Goal: Task Accomplishment & Management: Use online tool/utility

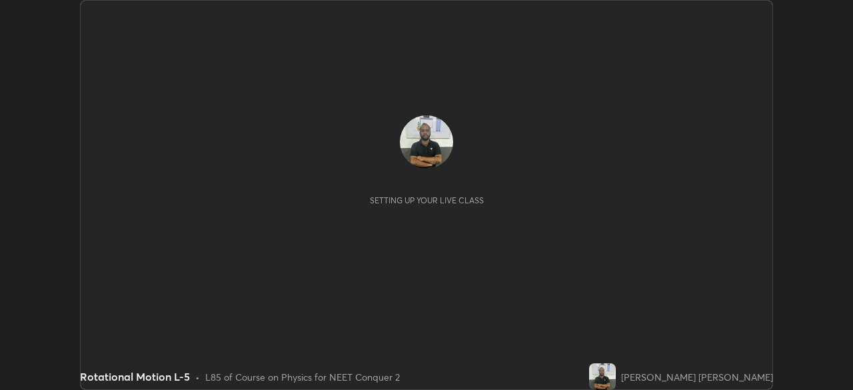
scroll to position [390, 852]
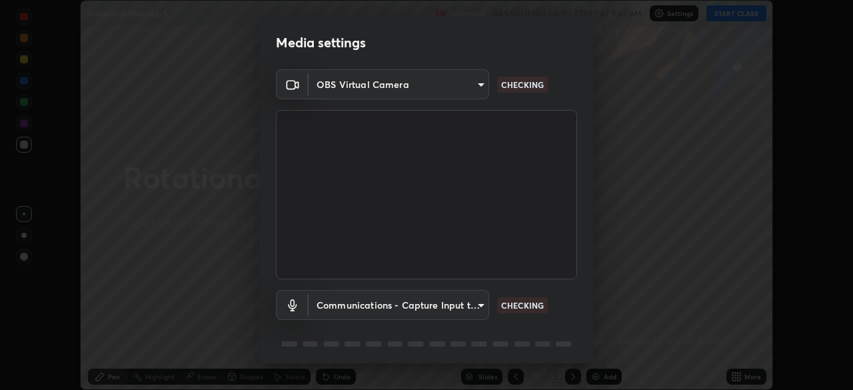
type input "e68af464f7f9ec2662c8dd58f0462b2d9bd4a3adfc91c634b4d9ed550f7d79d6"
type input "communications"
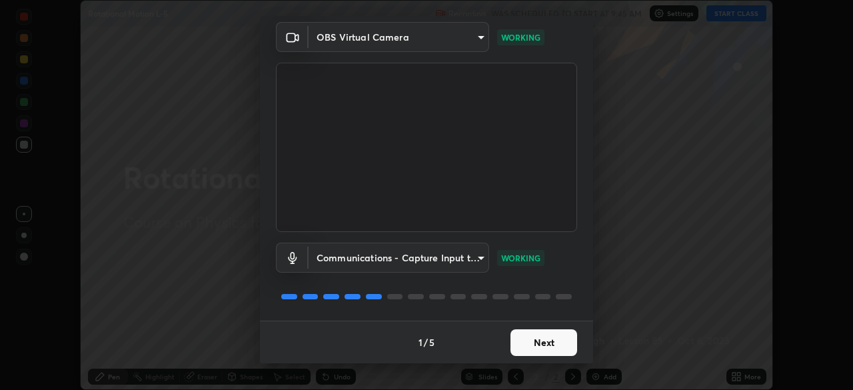
click at [545, 349] on button "Next" at bounding box center [543, 342] width 67 height 27
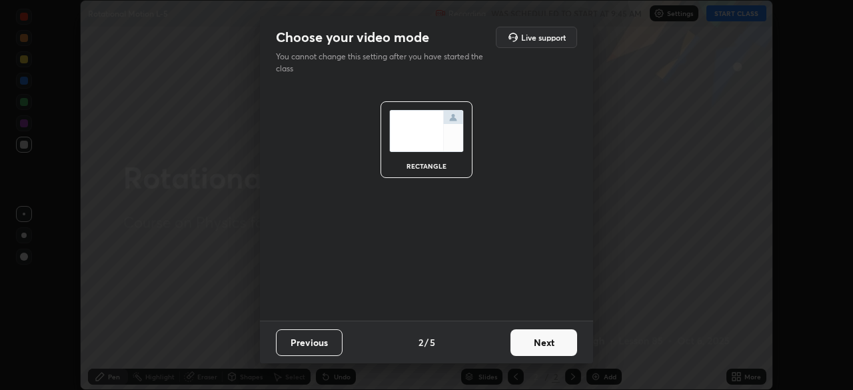
click at [545, 344] on button "Next" at bounding box center [543, 342] width 67 height 27
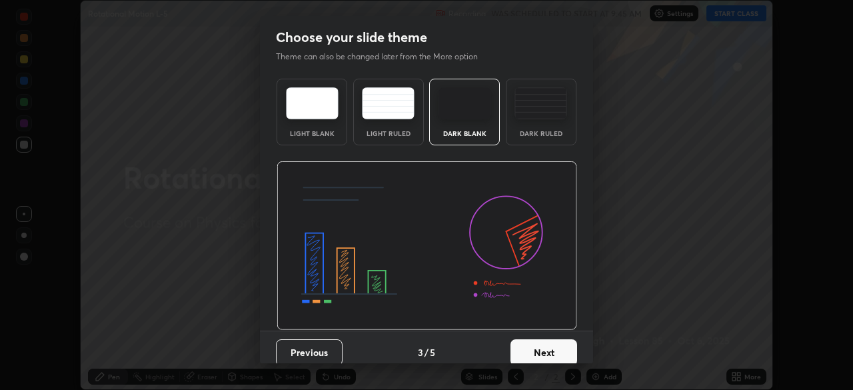
click at [544, 346] on button "Next" at bounding box center [543, 352] width 67 height 27
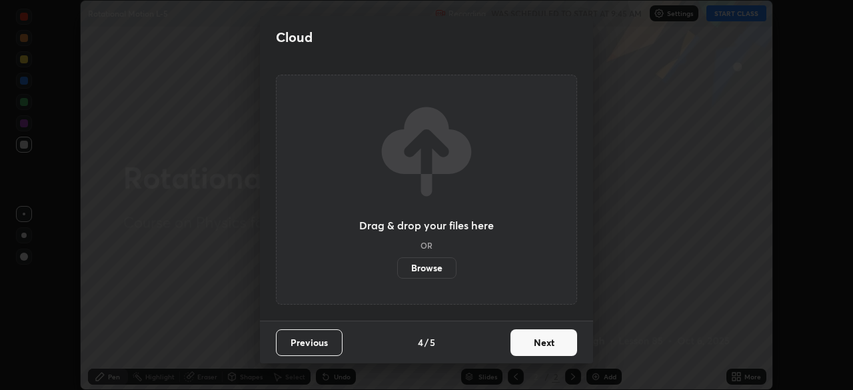
click at [546, 344] on button "Next" at bounding box center [543, 342] width 67 height 27
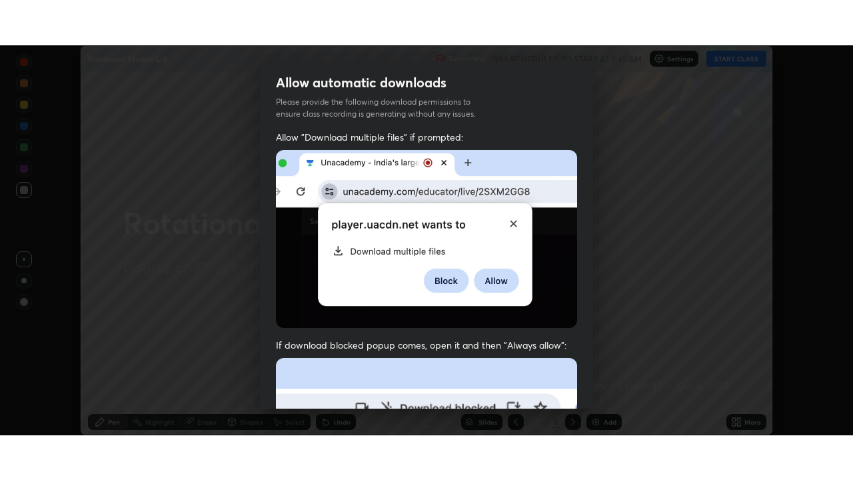
scroll to position [319, 0]
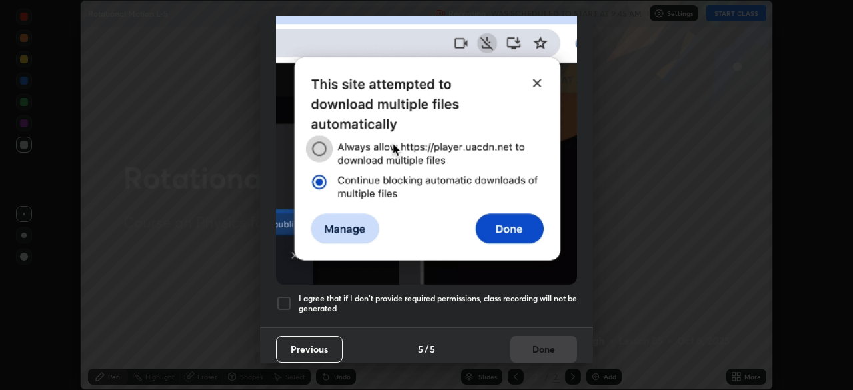
click at [288, 295] on div at bounding box center [284, 303] width 16 height 16
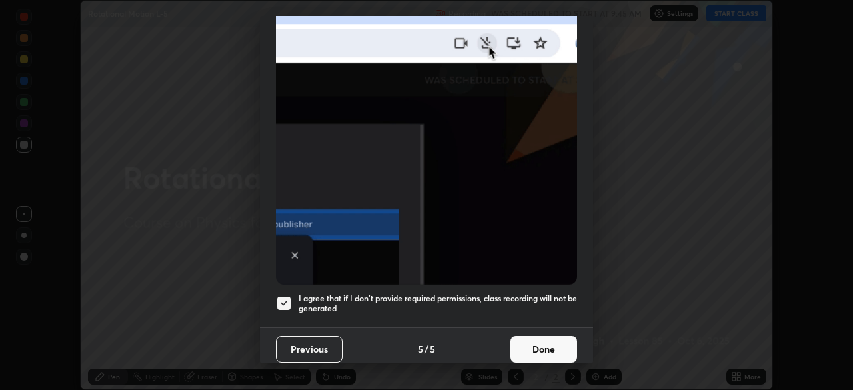
click at [535, 336] on button "Done" at bounding box center [543, 349] width 67 height 27
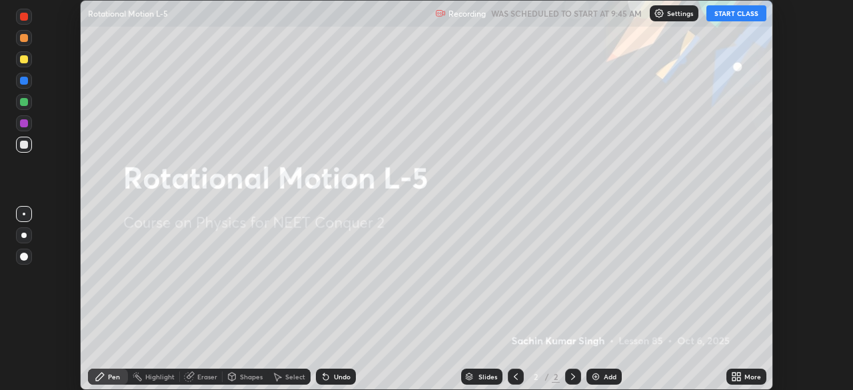
click at [736, 376] on icon at bounding box center [736, 376] width 11 height 11
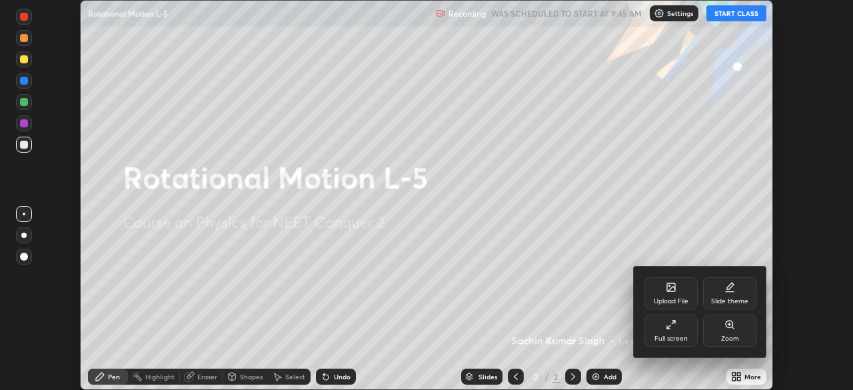
click at [674, 332] on div "Full screen" at bounding box center [670, 330] width 53 height 32
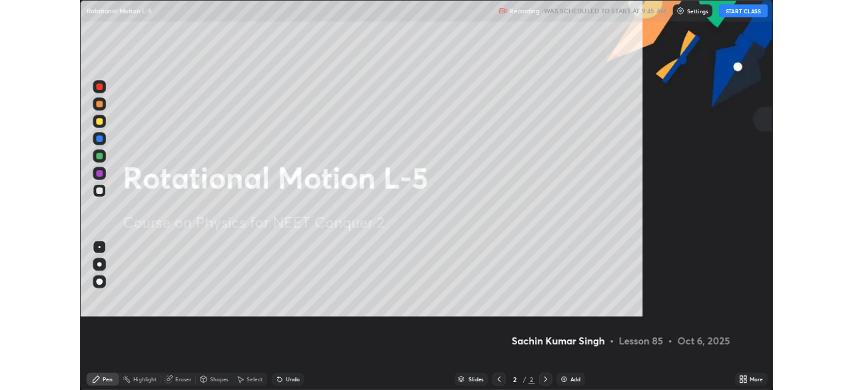
scroll to position [480, 853]
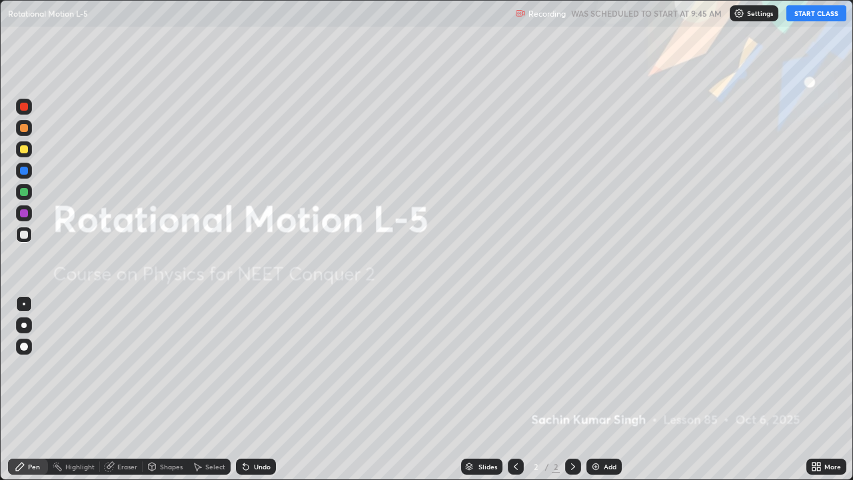
click at [814, 17] on button "START CLASS" at bounding box center [816, 13] width 60 height 16
click at [597, 389] on img at bounding box center [595, 466] width 11 height 11
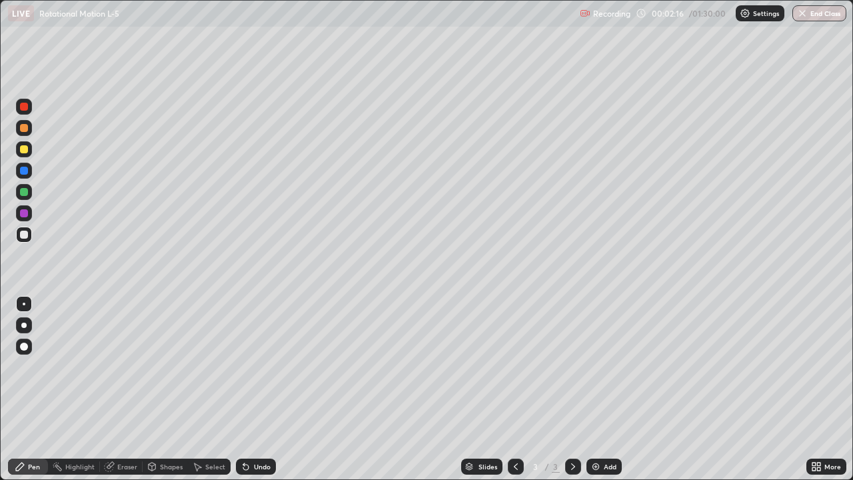
click at [166, 389] on div "Shapes" at bounding box center [171, 466] width 23 height 7
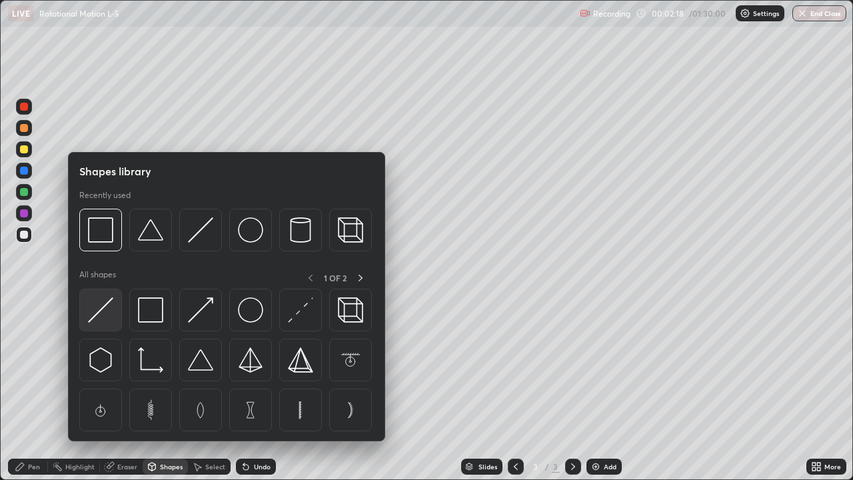
click at [104, 308] on img at bounding box center [100, 309] width 25 height 25
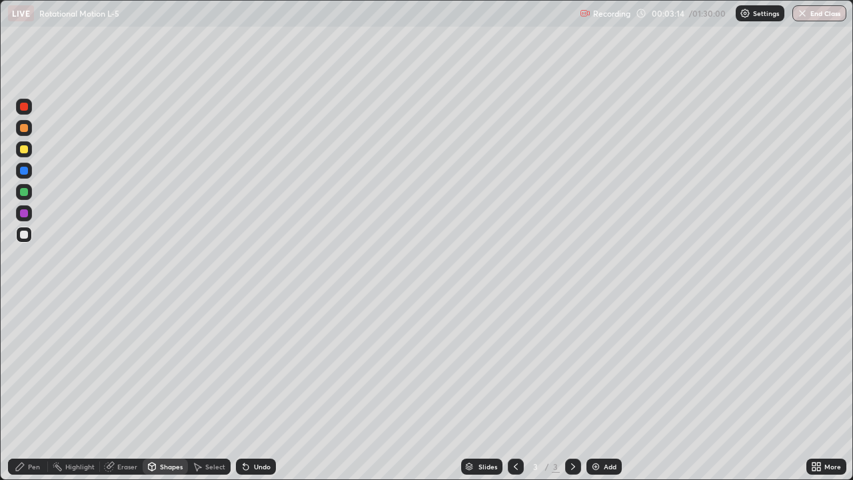
click at [36, 389] on div "Pen" at bounding box center [34, 466] width 12 height 7
click at [132, 389] on div "Eraser" at bounding box center [127, 466] width 20 height 7
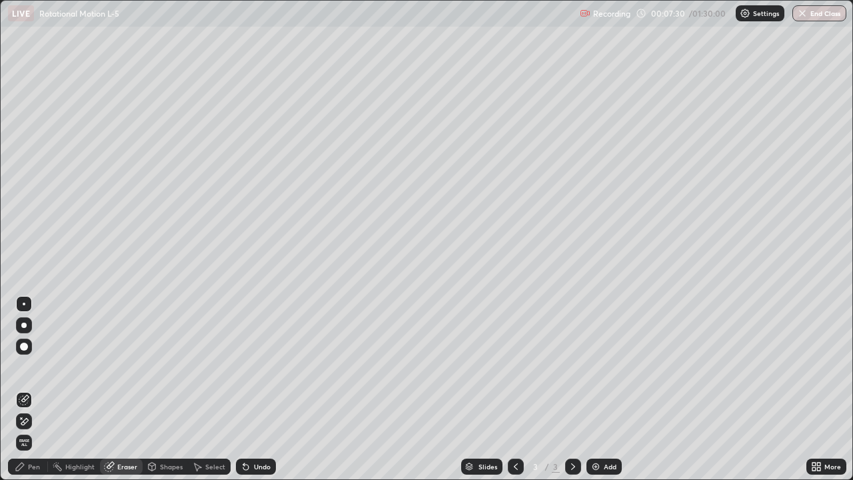
click at [35, 389] on div "Pen" at bounding box center [34, 466] width 12 height 7
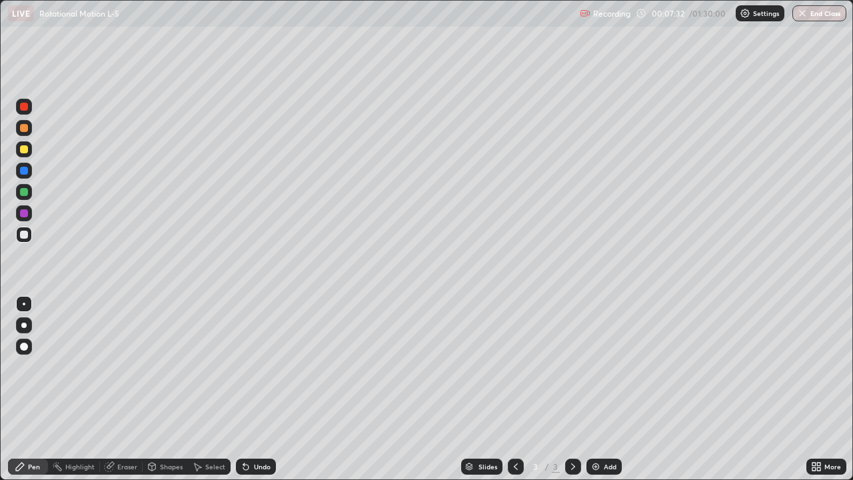
click at [26, 152] on div at bounding box center [24, 149] width 8 height 8
click at [131, 389] on div "Eraser" at bounding box center [121, 466] width 43 height 16
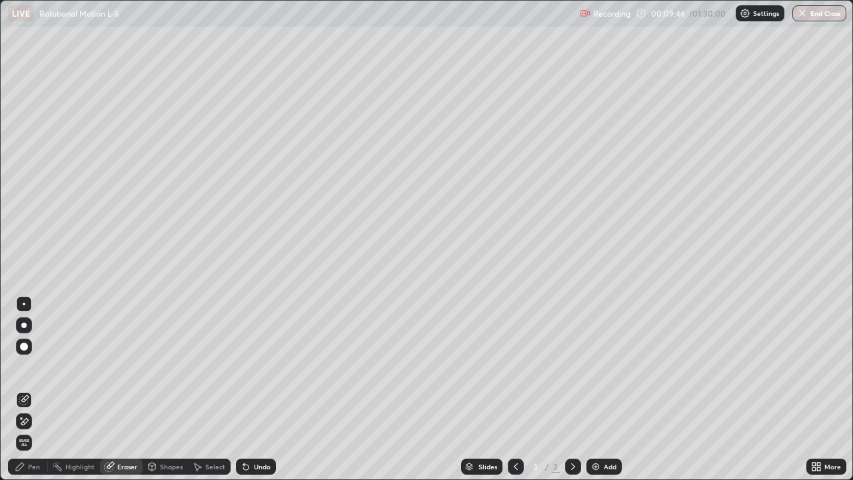
click at [36, 389] on div "Pen" at bounding box center [34, 466] width 12 height 7
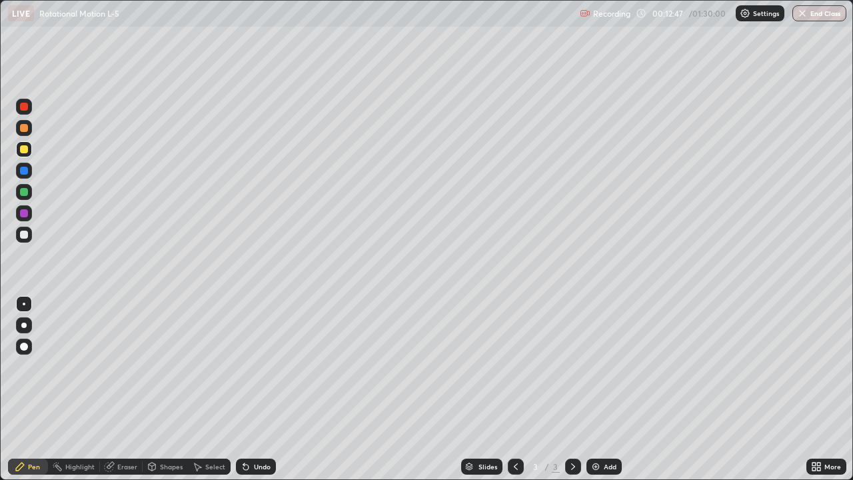
click at [123, 389] on div "Eraser" at bounding box center [127, 466] width 20 height 7
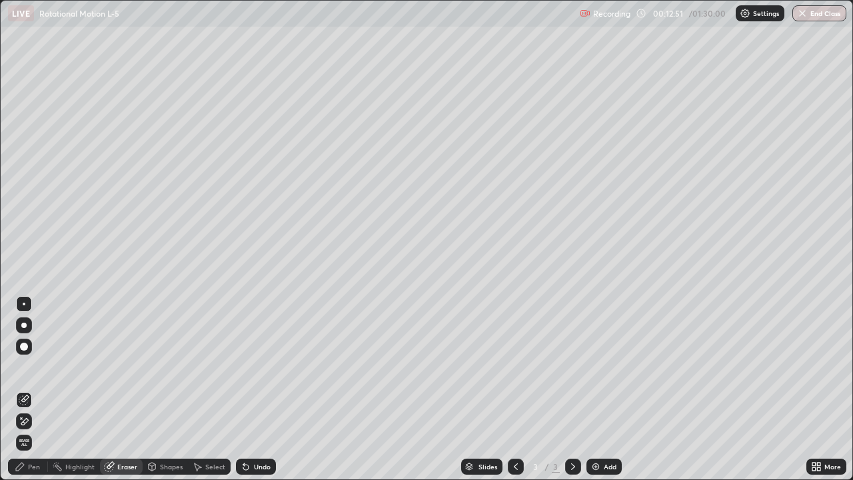
click at [29, 389] on div "Pen" at bounding box center [34, 466] width 12 height 7
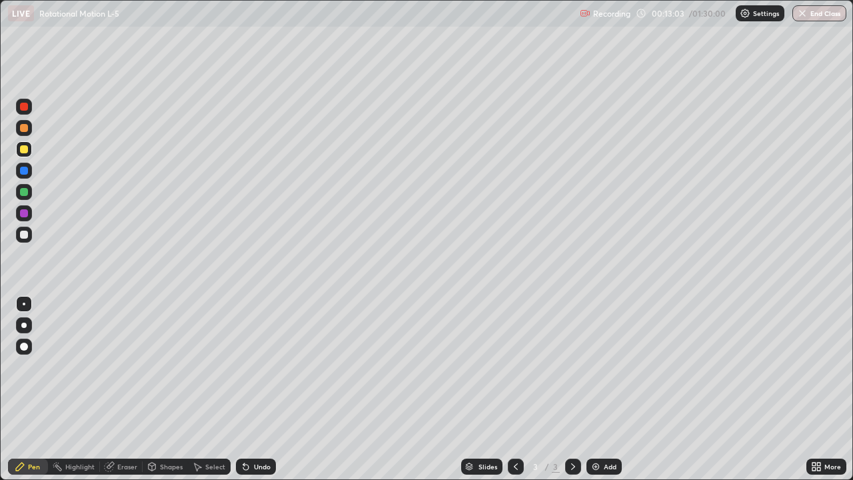
click at [124, 389] on div "Eraser" at bounding box center [127, 466] width 20 height 7
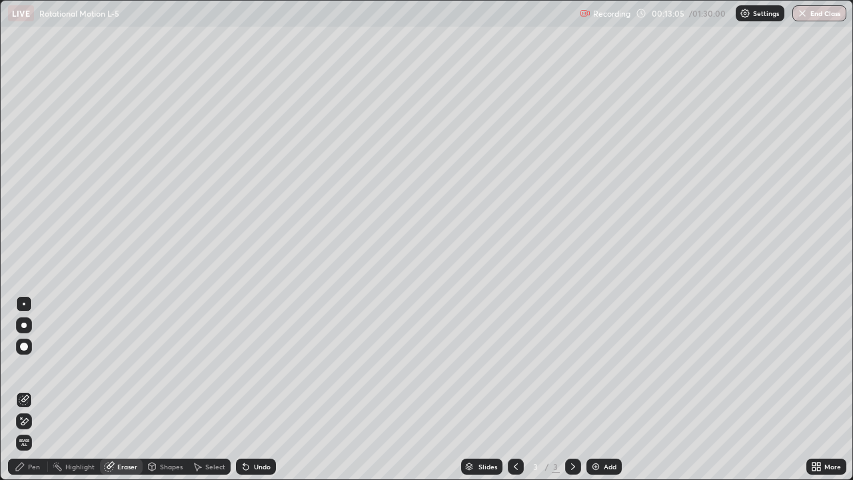
click at [31, 389] on div "Pen" at bounding box center [34, 466] width 12 height 7
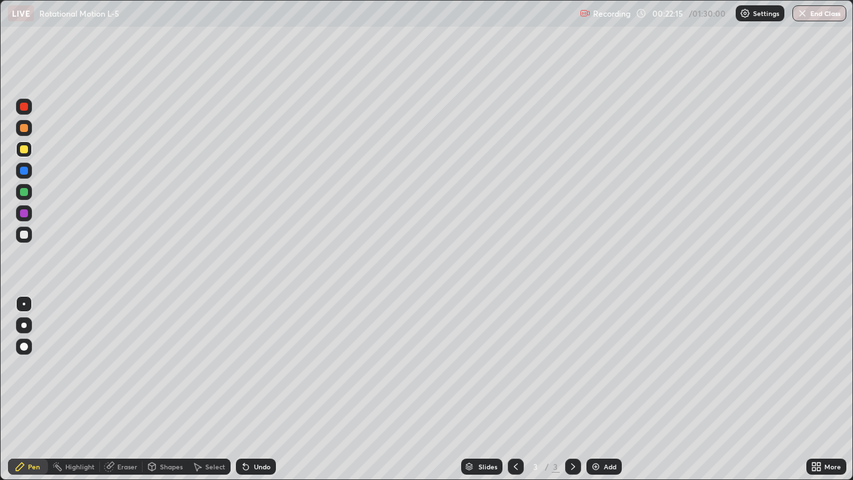
click at [596, 389] on img at bounding box center [595, 466] width 11 height 11
click at [127, 389] on div "Eraser" at bounding box center [127, 466] width 20 height 7
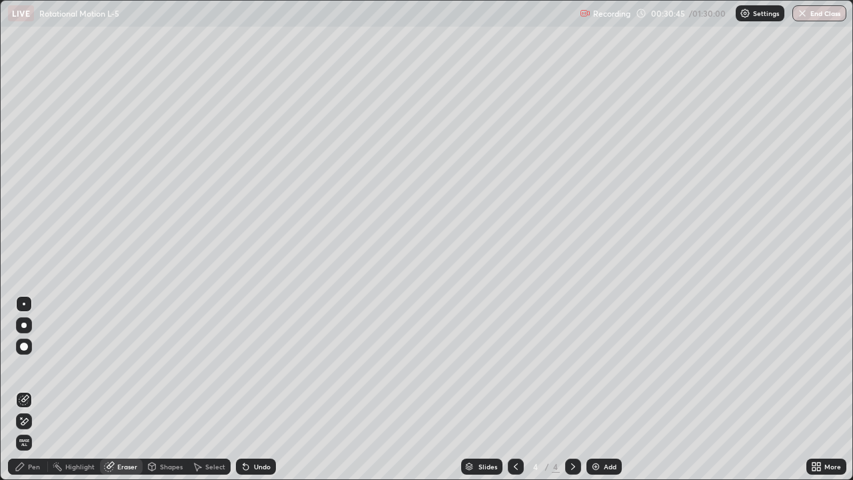
click at [41, 389] on div "Pen" at bounding box center [28, 466] width 40 height 16
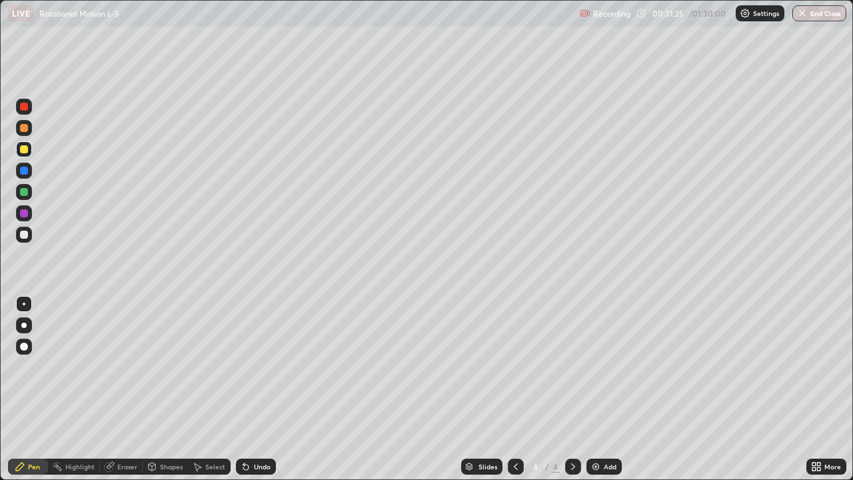
click at [130, 389] on div "Eraser" at bounding box center [127, 466] width 20 height 7
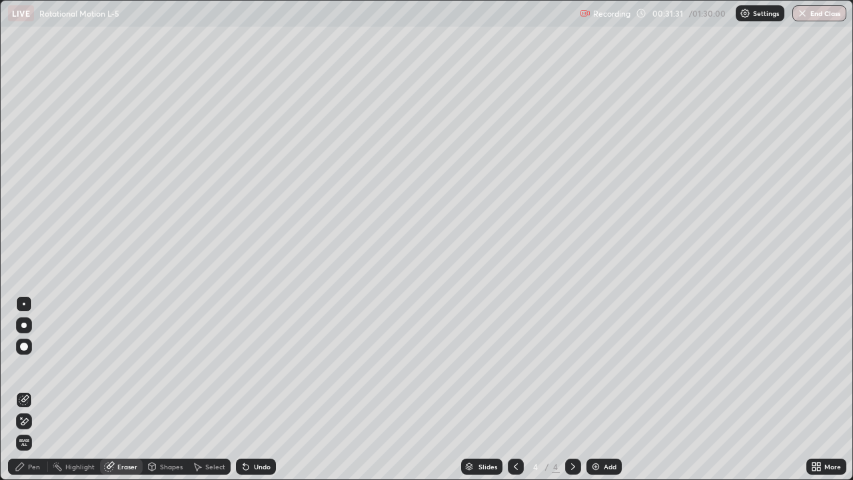
click at [37, 389] on div "Pen" at bounding box center [34, 466] width 12 height 7
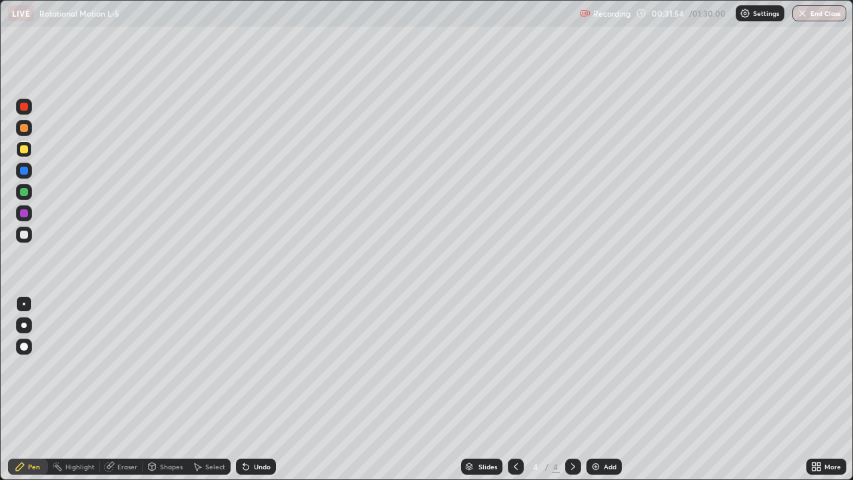
click at [122, 389] on div "Eraser" at bounding box center [127, 466] width 20 height 7
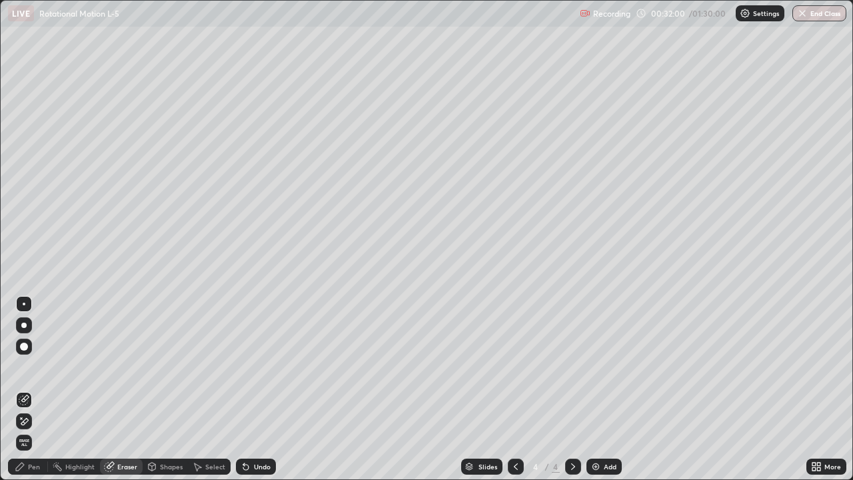
click at [32, 389] on div "Pen" at bounding box center [34, 466] width 12 height 7
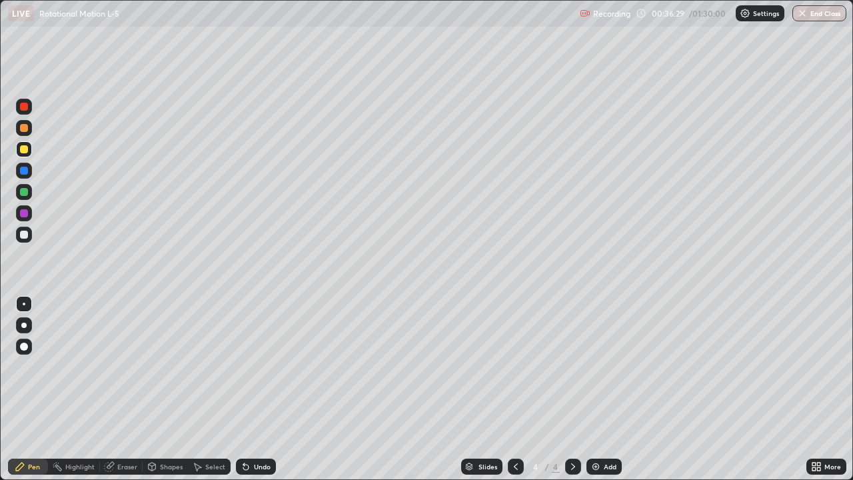
click at [126, 389] on div "Eraser" at bounding box center [127, 466] width 20 height 7
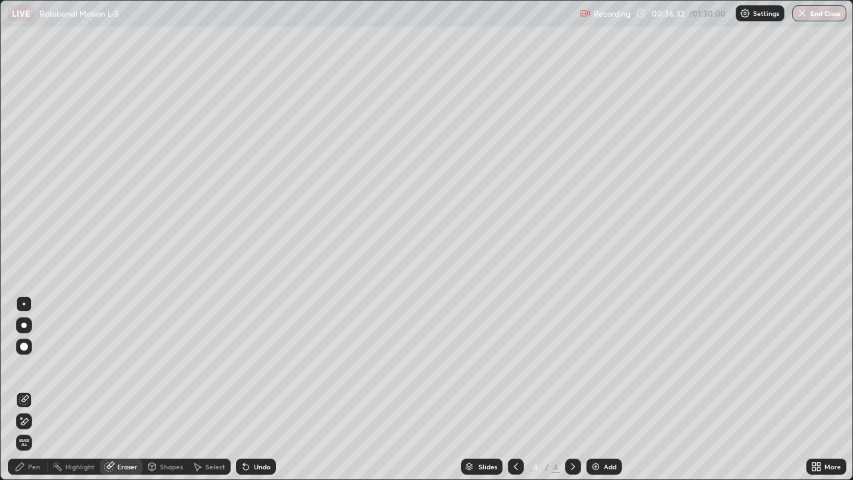
click at [34, 389] on div "Pen" at bounding box center [34, 466] width 12 height 7
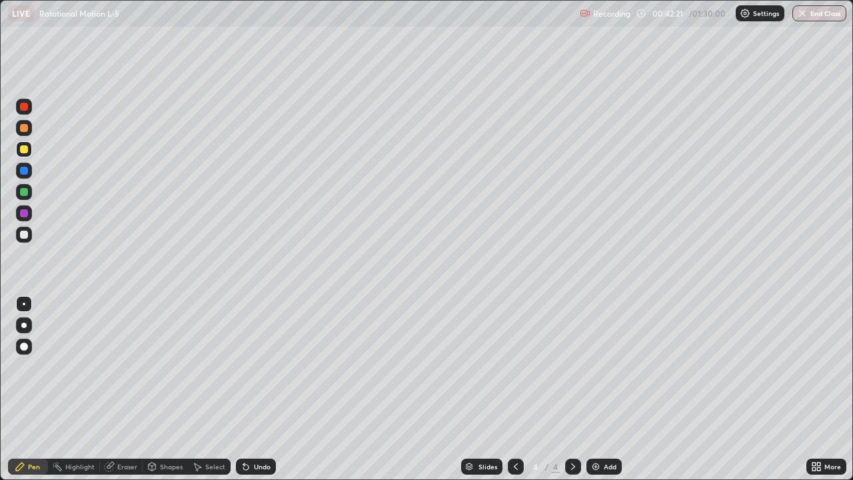
click at [598, 389] on img at bounding box center [595, 466] width 11 height 11
click at [165, 389] on div "Shapes" at bounding box center [171, 466] width 23 height 7
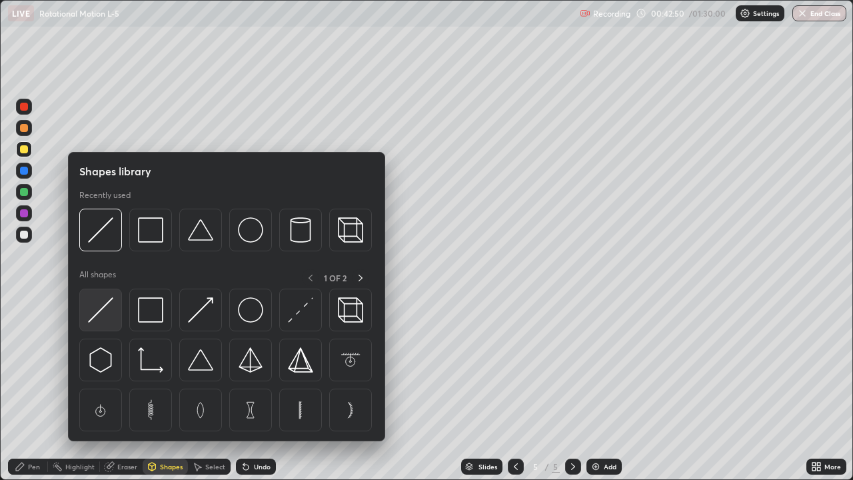
click at [107, 308] on img at bounding box center [100, 309] width 25 height 25
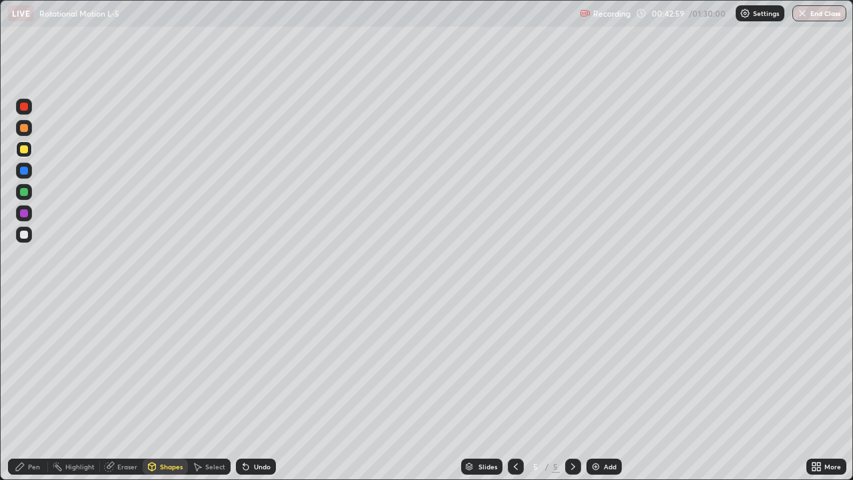
click at [23, 236] on div at bounding box center [24, 235] width 8 height 8
click at [24, 236] on div at bounding box center [24, 235] width 8 height 8
click at [23, 151] on div at bounding box center [24, 149] width 8 height 8
click at [129, 389] on div "Eraser" at bounding box center [127, 466] width 20 height 7
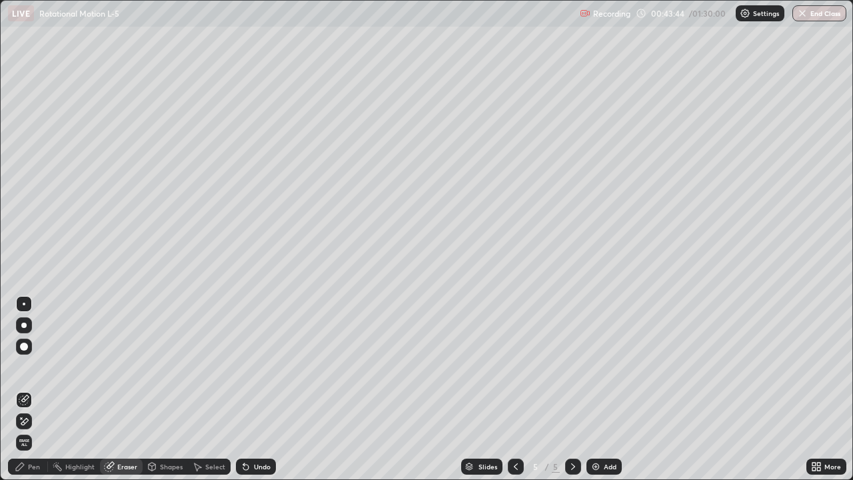
click at [37, 389] on div "Pen" at bounding box center [34, 466] width 12 height 7
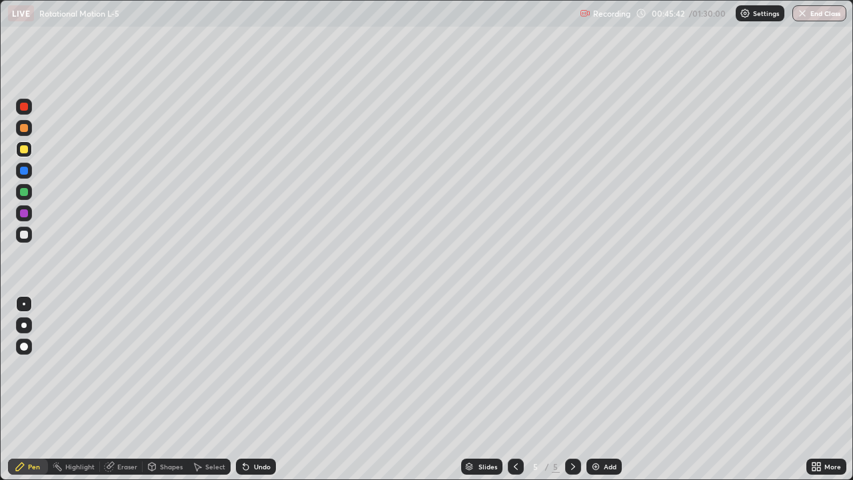
click at [25, 109] on div at bounding box center [24, 107] width 8 height 8
click at [24, 236] on div at bounding box center [24, 235] width 8 height 8
click at [25, 149] on div at bounding box center [24, 149] width 8 height 8
click at [121, 389] on div "Eraser" at bounding box center [127, 466] width 20 height 7
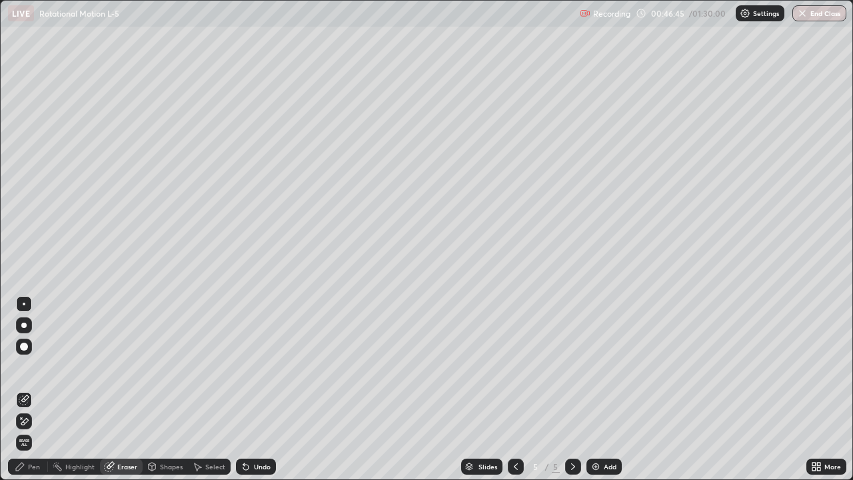
click at [25, 389] on icon at bounding box center [20, 466] width 11 height 11
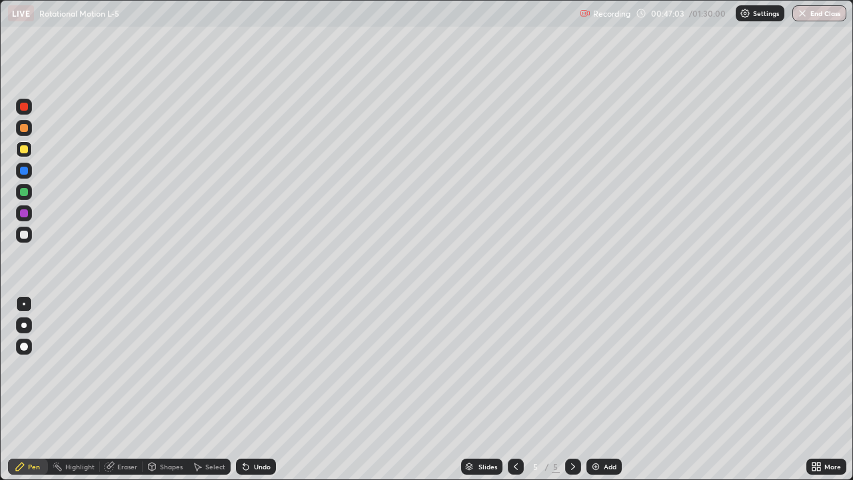
click at [24, 107] on div at bounding box center [24, 107] width 8 height 8
click at [27, 151] on div at bounding box center [24, 149] width 8 height 8
click at [594, 389] on img at bounding box center [595, 466] width 11 height 11
click at [167, 389] on div "Shapes" at bounding box center [171, 466] width 23 height 7
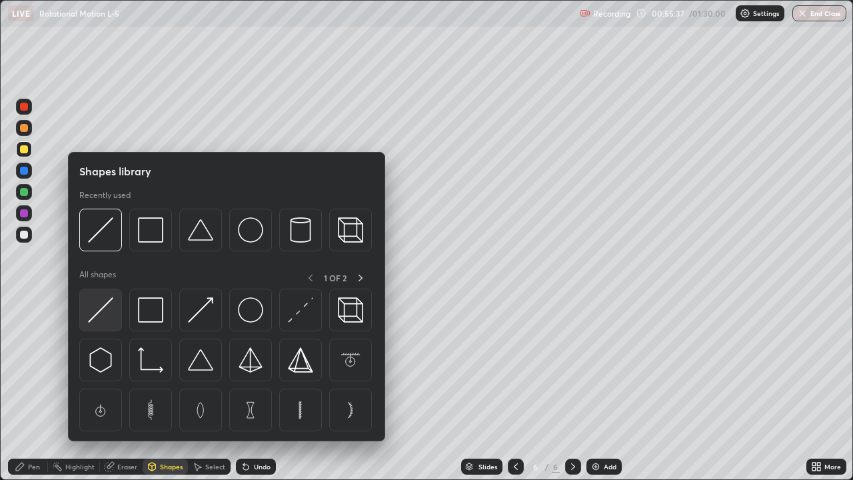
click at [105, 308] on img at bounding box center [100, 309] width 25 height 25
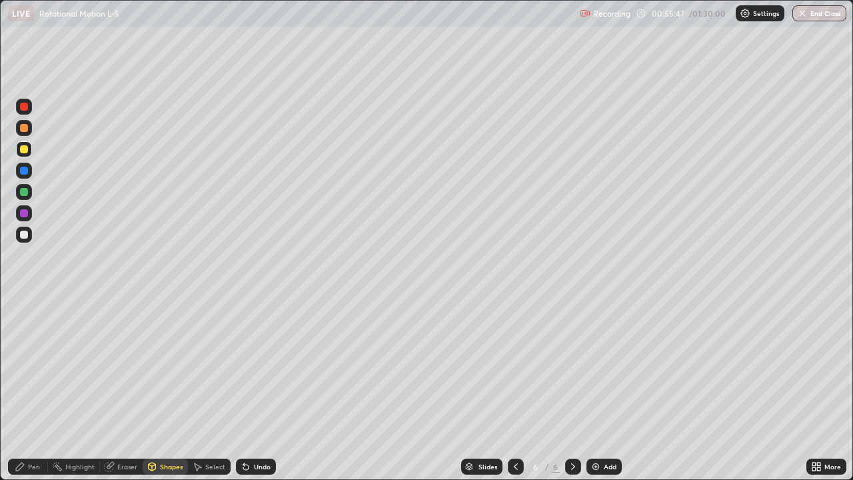
click at [163, 389] on div "Shapes" at bounding box center [171, 466] width 23 height 7
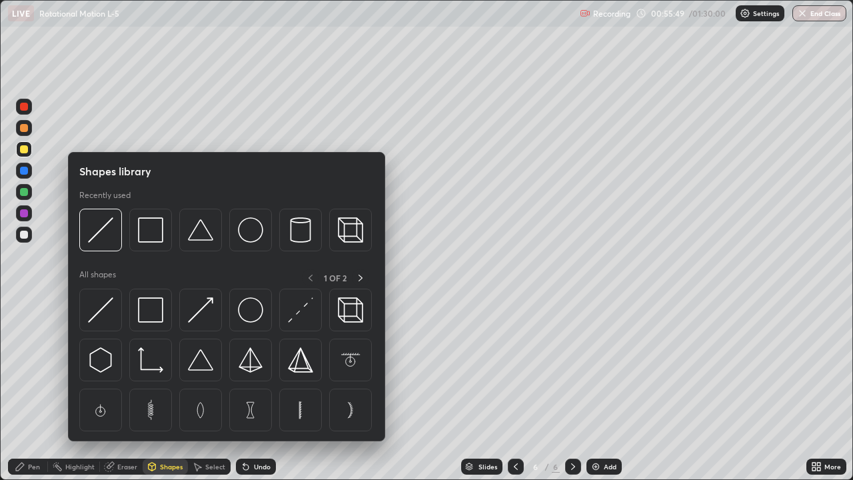
click at [23, 235] on div at bounding box center [24, 235] width 8 height 8
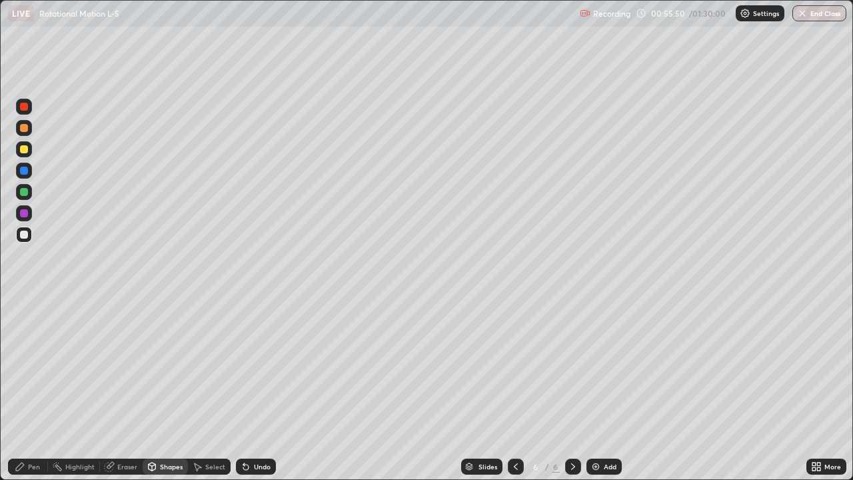
click at [160, 389] on div "Shapes" at bounding box center [171, 466] width 23 height 7
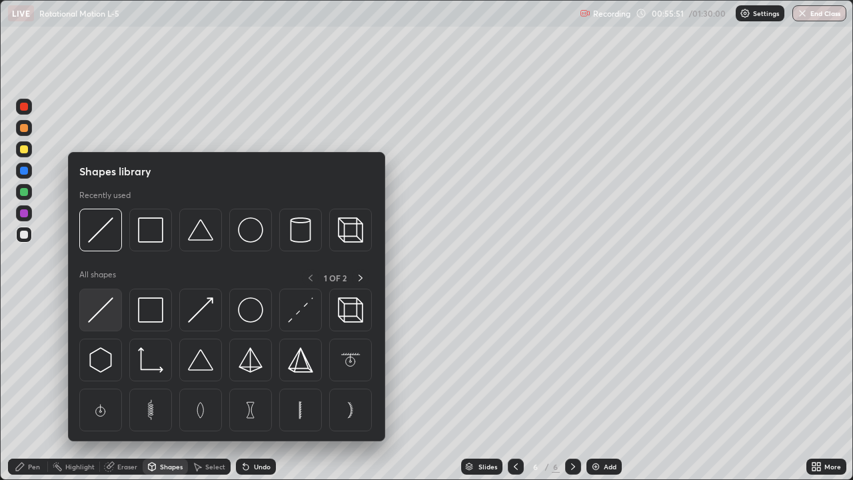
click at [101, 306] on img at bounding box center [100, 309] width 25 height 25
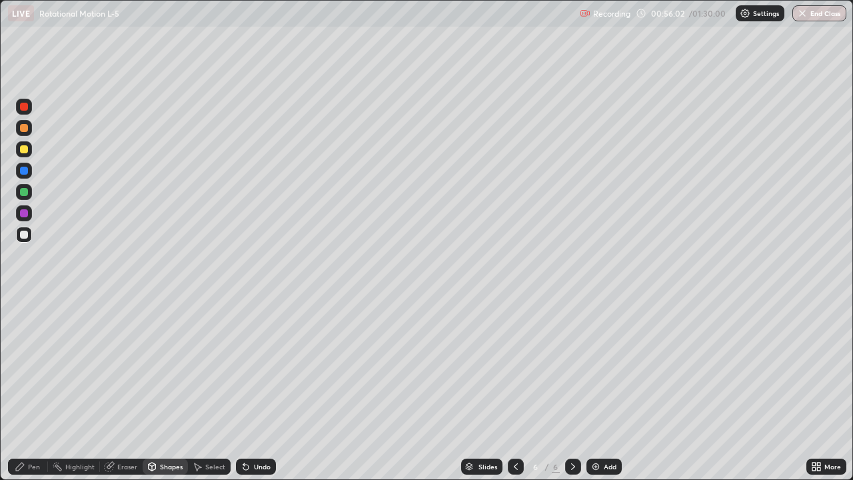
click at [37, 389] on div "Pen" at bounding box center [34, 466] width 12 height 7
click at [21, 235] on div at bounding box center [24, 235] width 8 height 8
click at [38, 389] on div "Pen" at bounding box center [34, 466] width 12 height 7
click at [30, 111] on div at bounding box center [24, 107] width 16 height 16
click at [129, 389] on div "Eraser" at bounding box center [127, 466] width 20 height 7
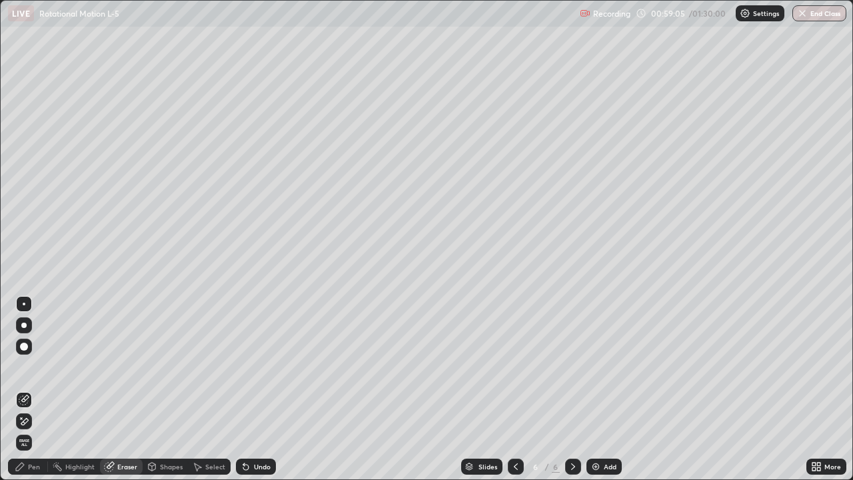
click at [33, 389] on div "Pen" at bounding box center [34, 466] width 12 height 7
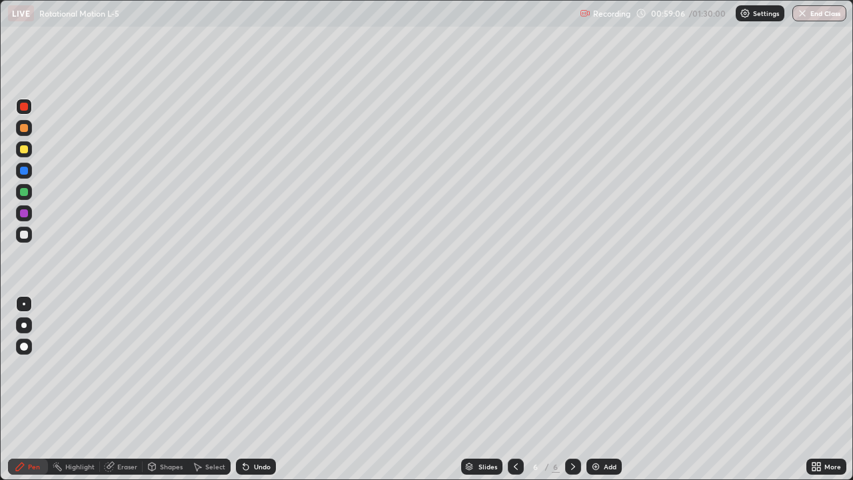
click at [23, 235] on div at bounding box center [24, 235] width 8 height 8
click at [123, 389] on div "Eraser" at bounding box center [127, 466] width 20 height 7
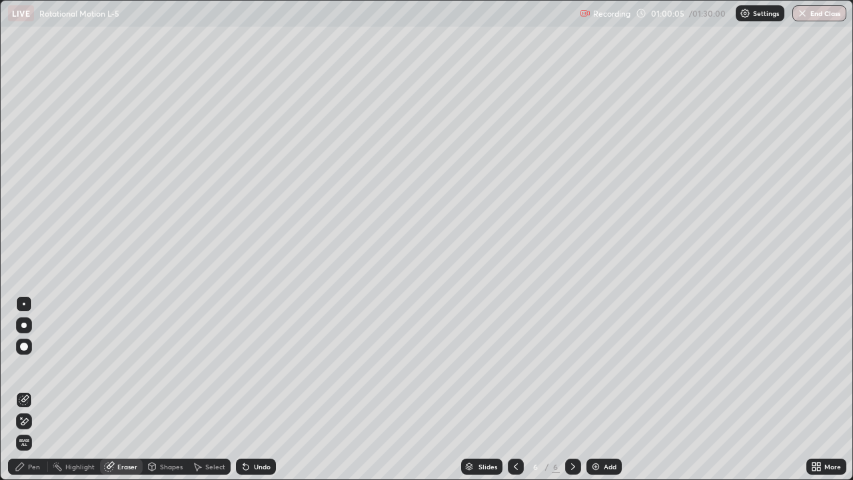
click at [32, 389] on div "Pen" at bounding box center [34, 466] width 12 height 7
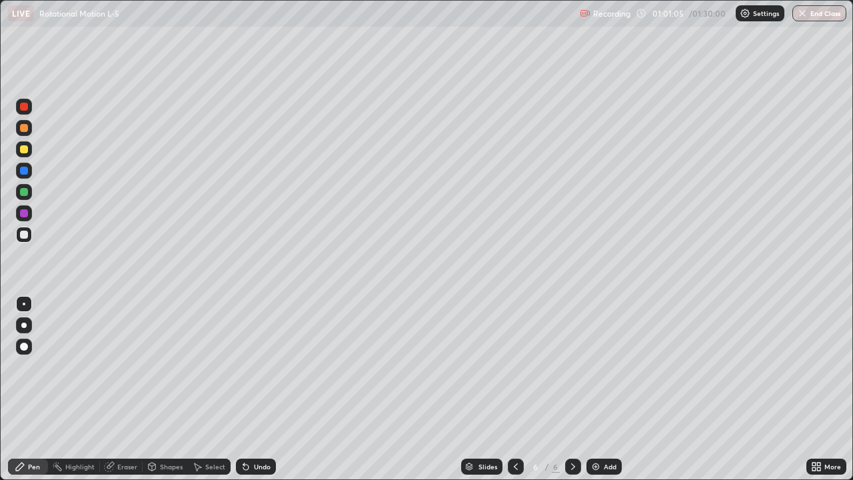
click at [135, 389] on div "Eraser" at bounding box center [127, 466] width 20 height 7
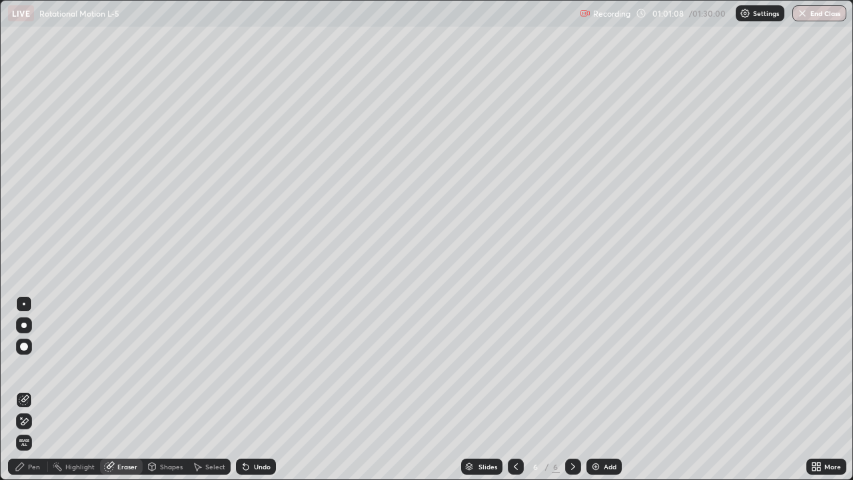
click at [37, 389] on div "Pen" at bounding box center [34, 466] width 12 height 7
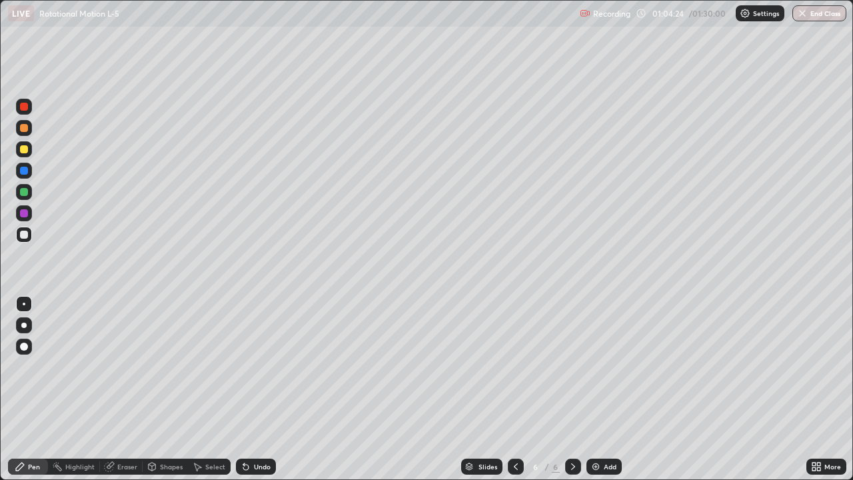
click at [515, 389] on icon at bounding box center [515, 466] width 11 height 11
click at [571, 389] on icon at bounding box center [573, 466] width 11 height 11
click at [514, 389] on icon at bounding box center [516, 466] width 4 height 7
click at [573, 389] on icon at bounding box center [573, 466] width 11 height 11
click at [596, 389] on img at bounding box center [595, 466] width 11 height 11
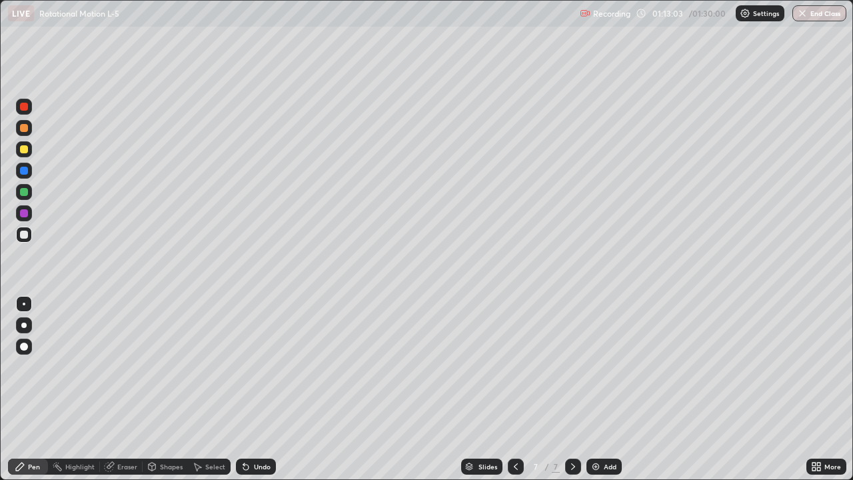
click at [35, 389] on div "Pen" at bounding box center [34, 466] width 12 height 7
click at [805, 17] on img "button" at bounding box center [802, 13] width 11 height 11
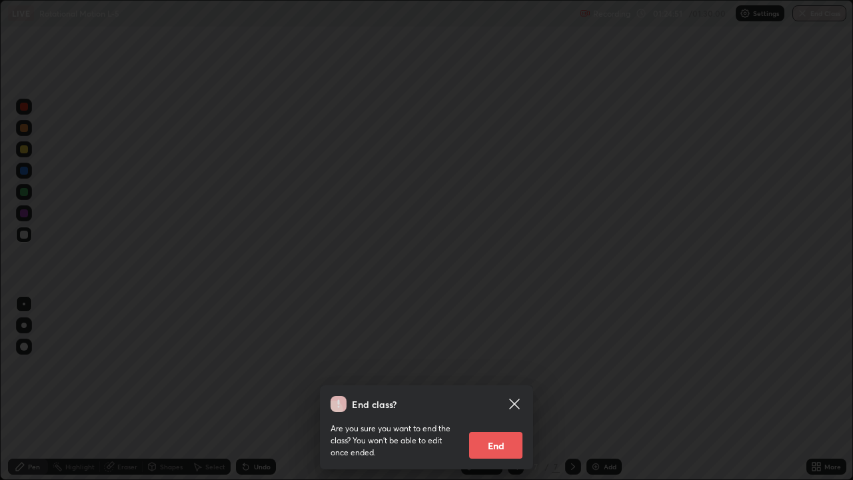
click at [505, 389] on button "End" at bounding box center [495, 445] width 53 height 27
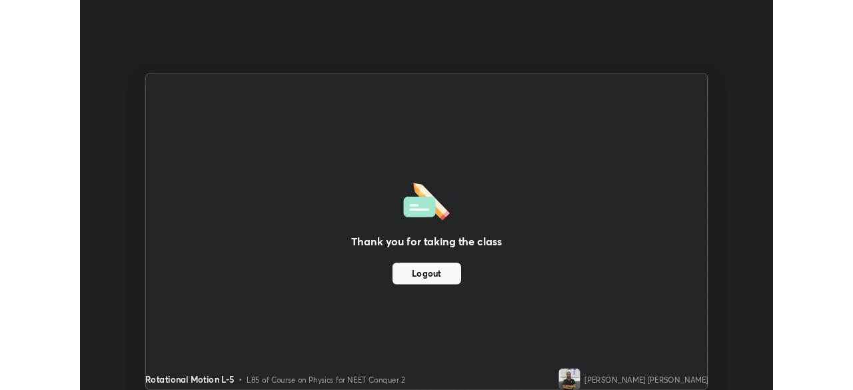
scroll to position [66230, 65767]
